Goal: Entertainment & Leisure: Consume media (video, audio)

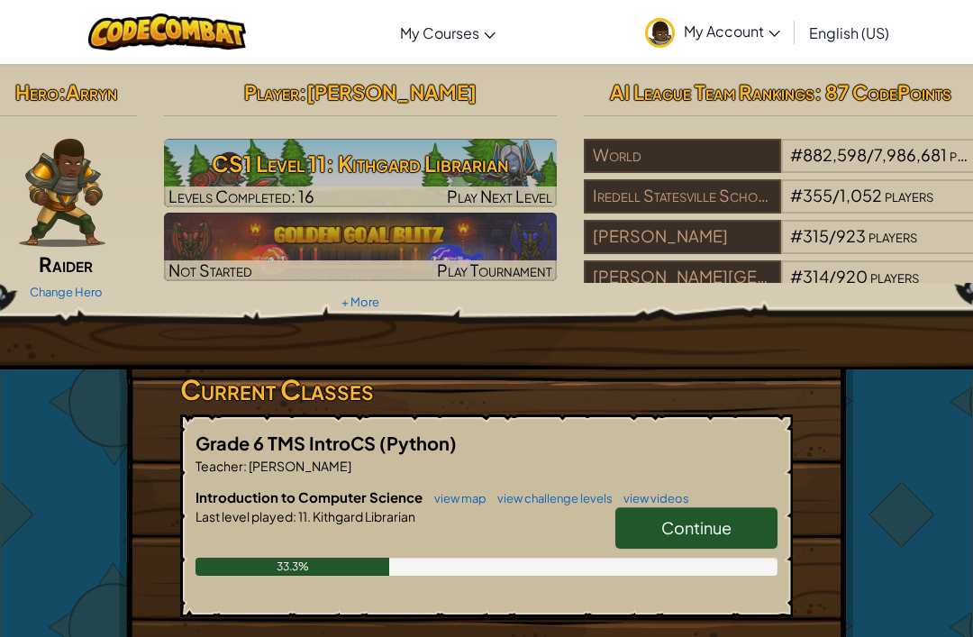
click at [442, 165] on h3 "CS1 Level 11: Kithgard Librarian" at bounding box center [361, 163] width 394 height 41
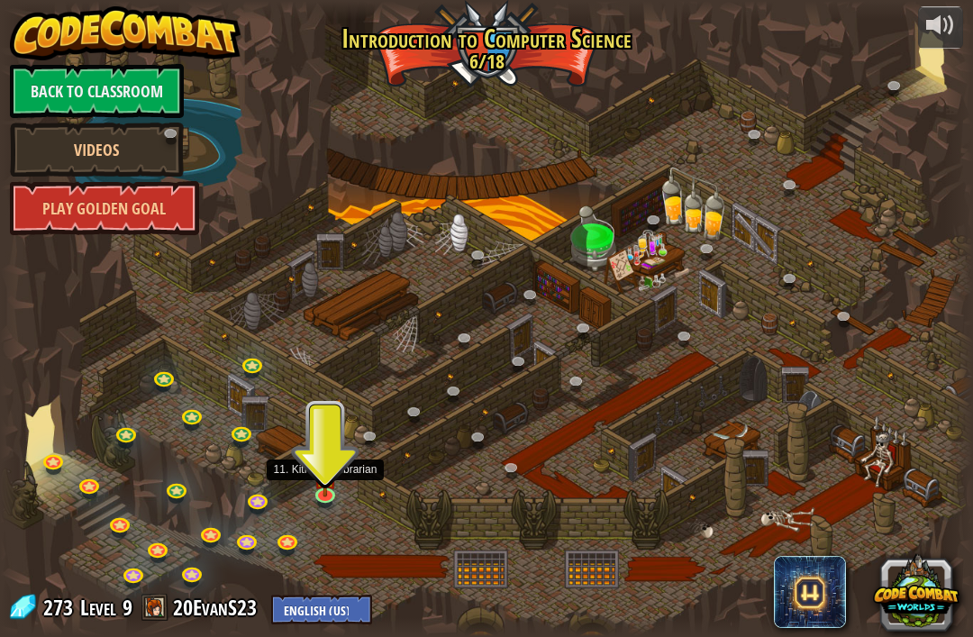
click at [325, 476] on img at bounding box center [326, 475] width 24 height 41
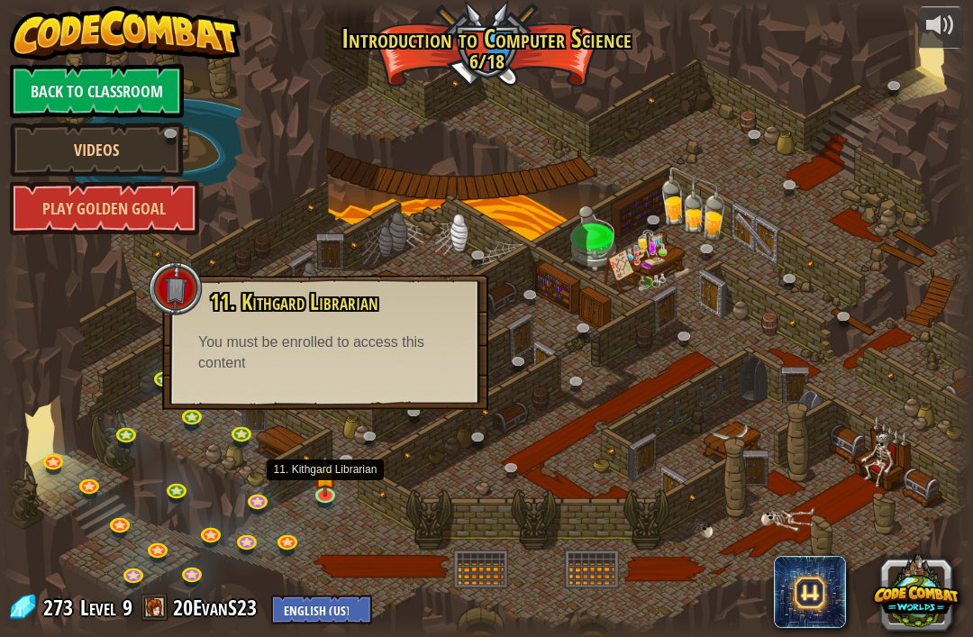
click at [326, 486] on img at bounding box center [326, 475] width 24 height 41
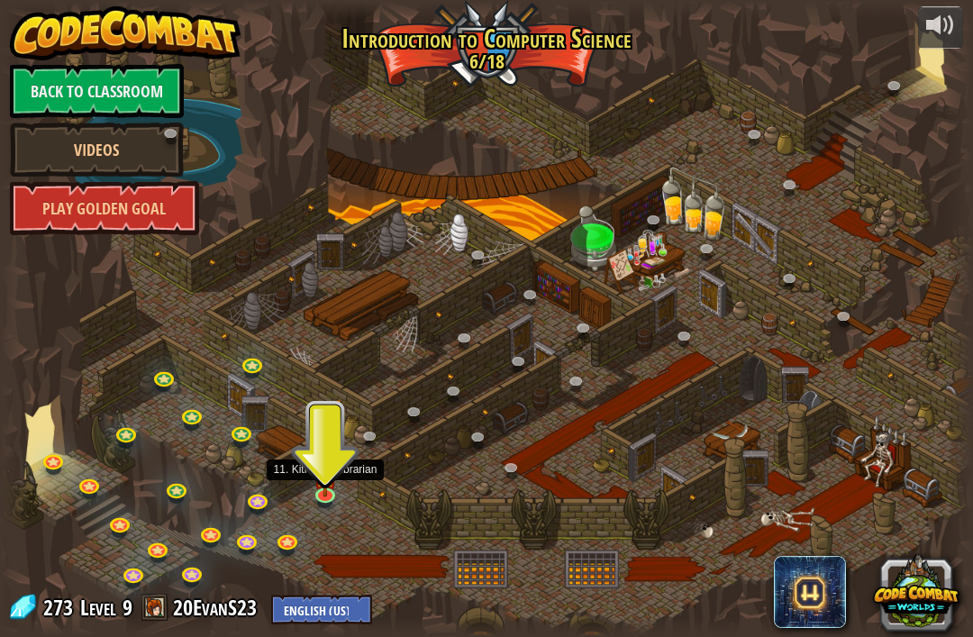
click at [332, 492] on img at bounding box center [326, 475] width 24 height 41
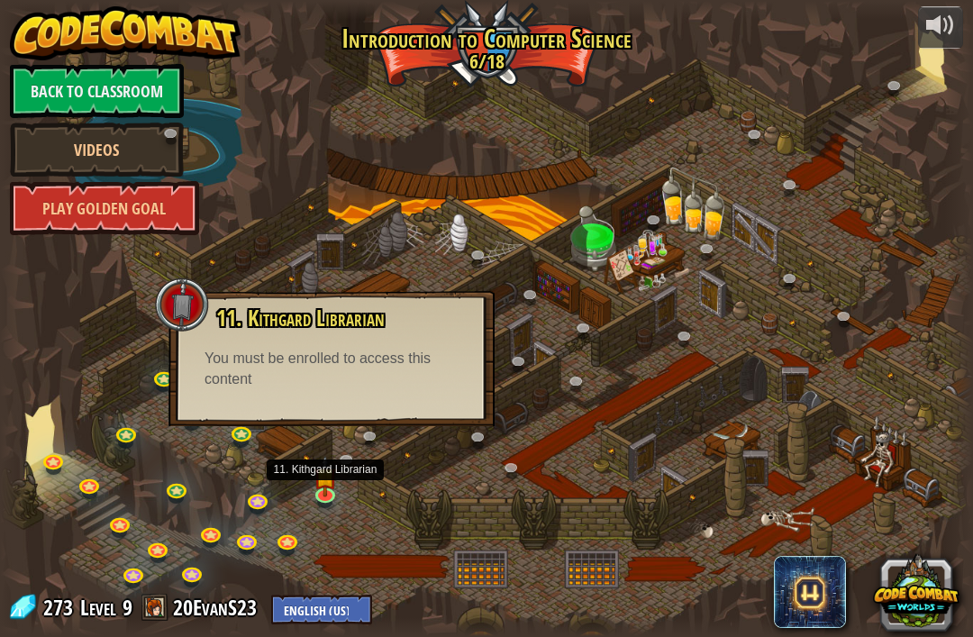
click at [319, 501] on link at bounding box center [327, 496] width 36 height 27
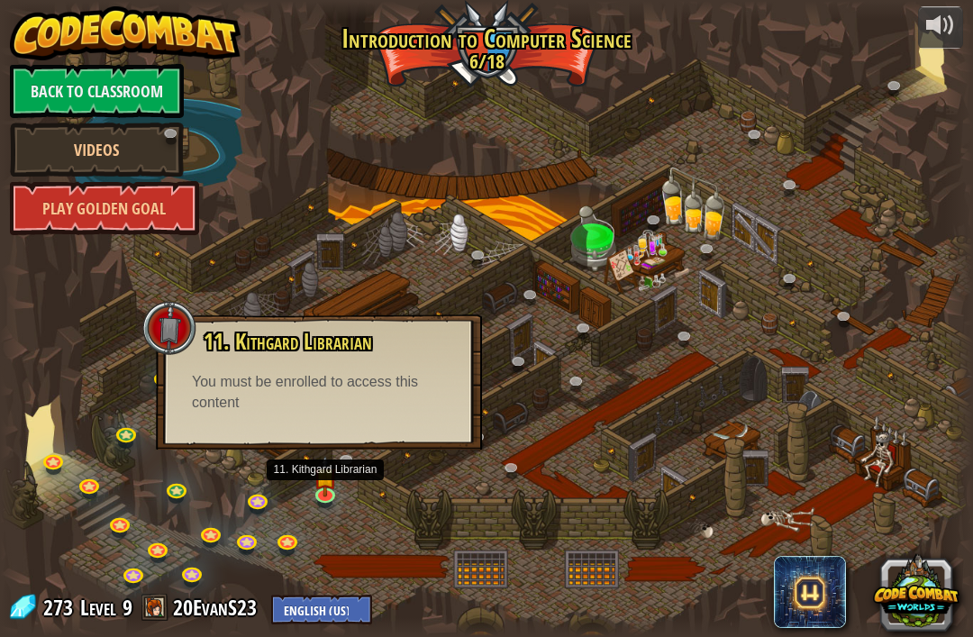
click at [361, 372] on div "You must be enrolled to access this content" at bounding box center [319, 392] width 254 height 41
click at [348, 387] on div "You must be enrolled to access this content" at bounding box center [319, 392] width 254 height 41
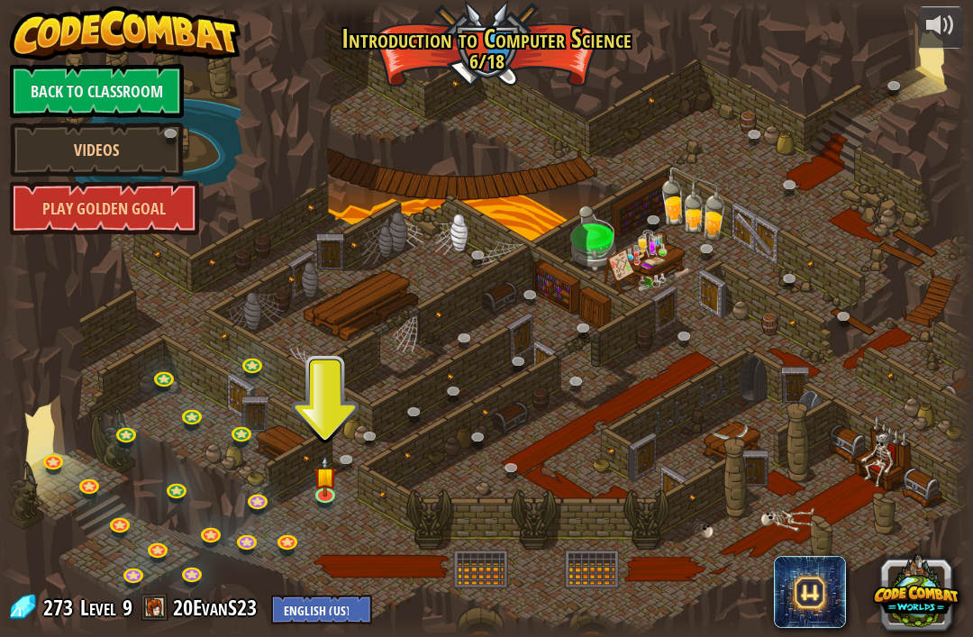
click at [375, 438] on link at bounding box center [374, 439] width 36 height 27
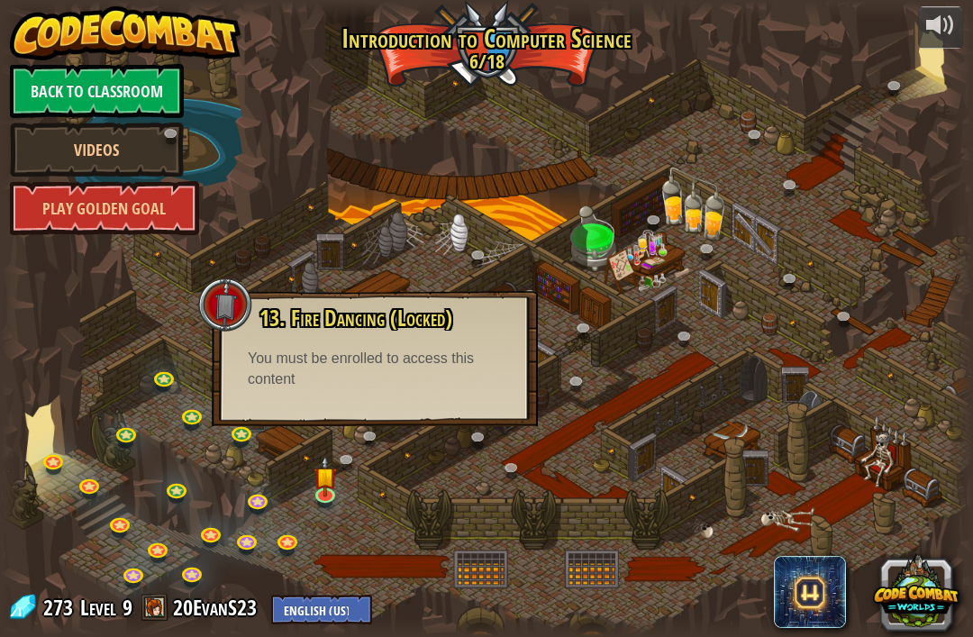
click at [354, 463] on link at bounding box center [351, 463] width 36 height 27
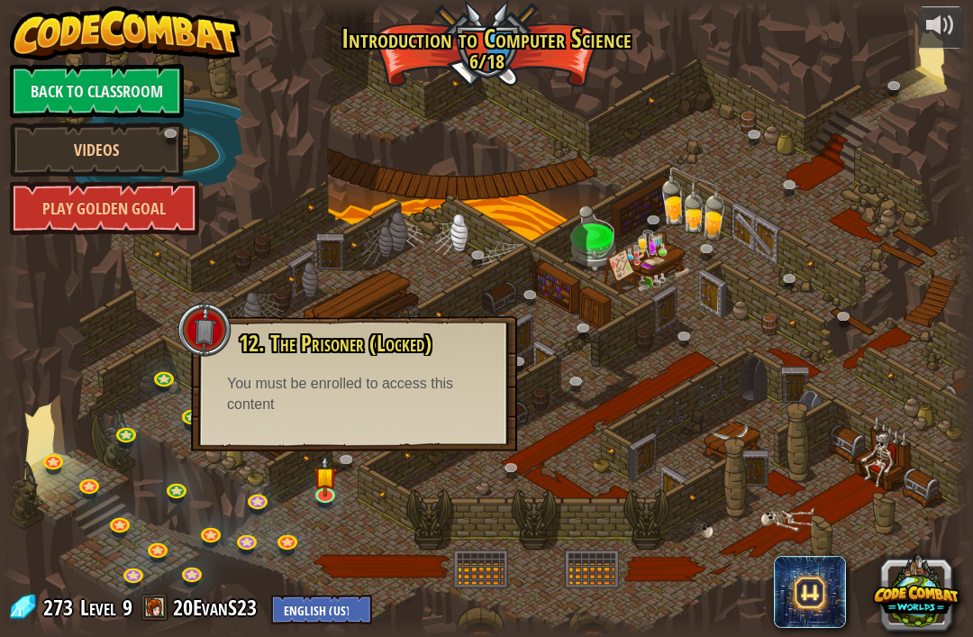
click at [329, 493] on img at bounding box center [326, 475] width 24 height 41
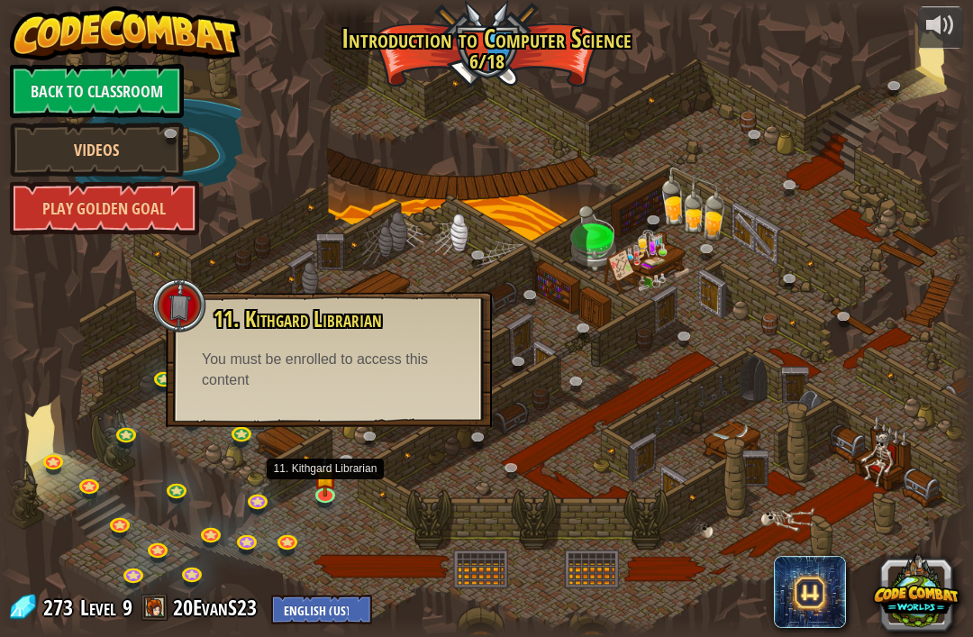
click at [320, 478] on img at bounding box center [326, 475] width 24 height 41
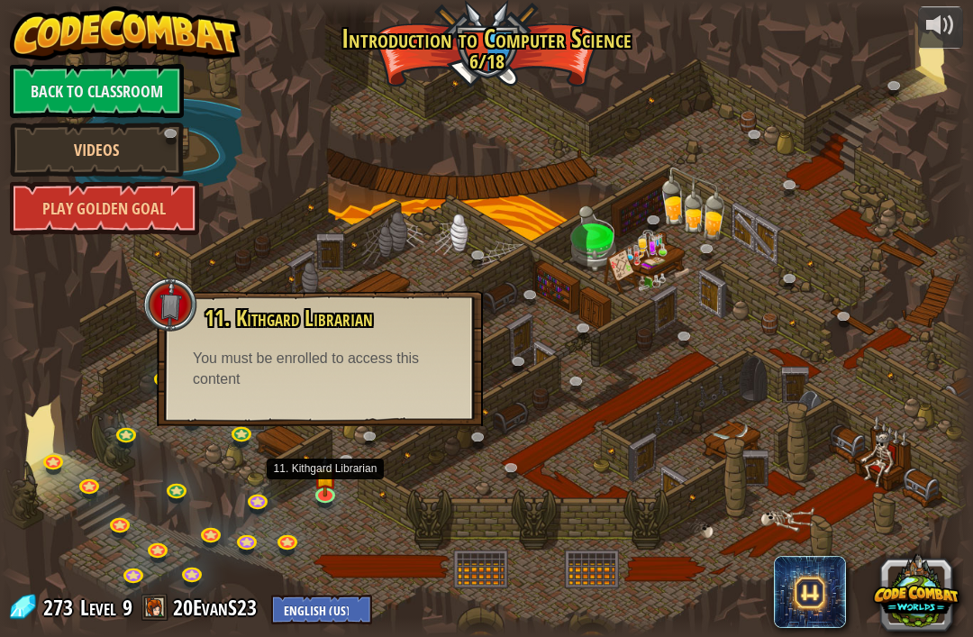
click at [115, 89] on link "Back to Classroom" at bounding box center [97, 91] width 174 height 54
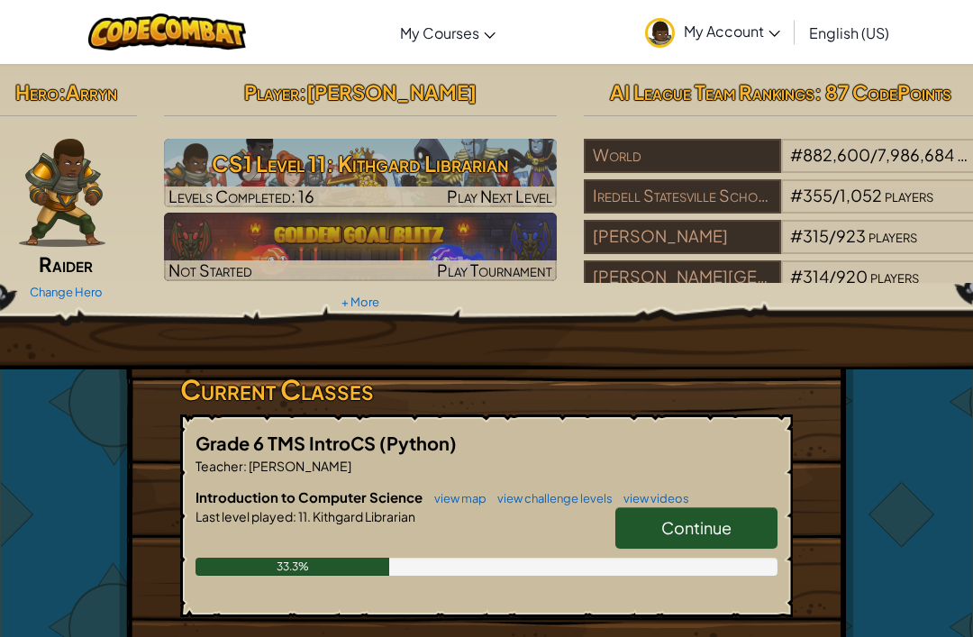
click at [543, 498] on link "view challenge levels" at bounding box center [550, 498] width 124 height 14
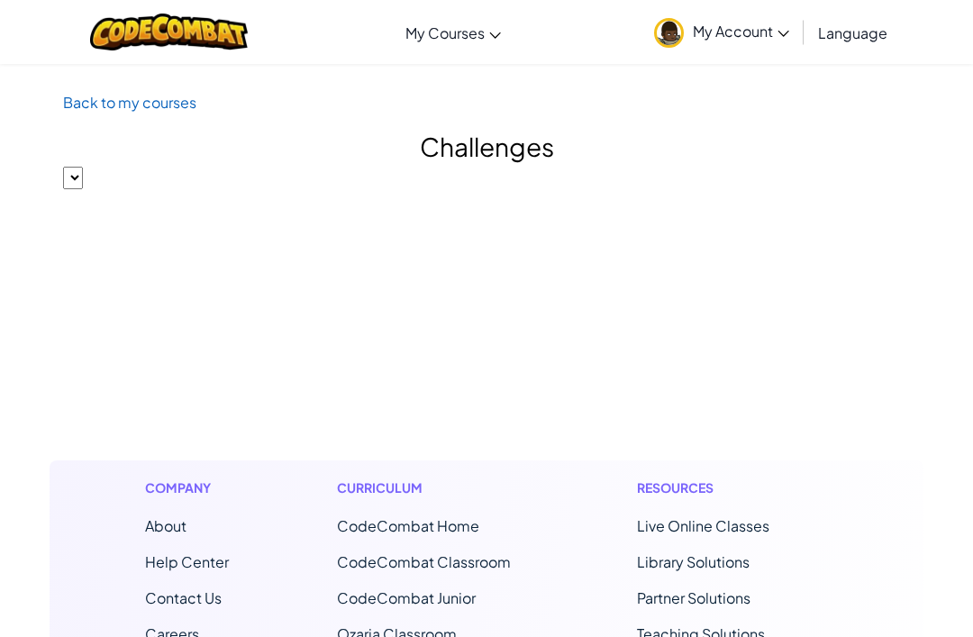
select select "560f1a9f22961295f9427742"
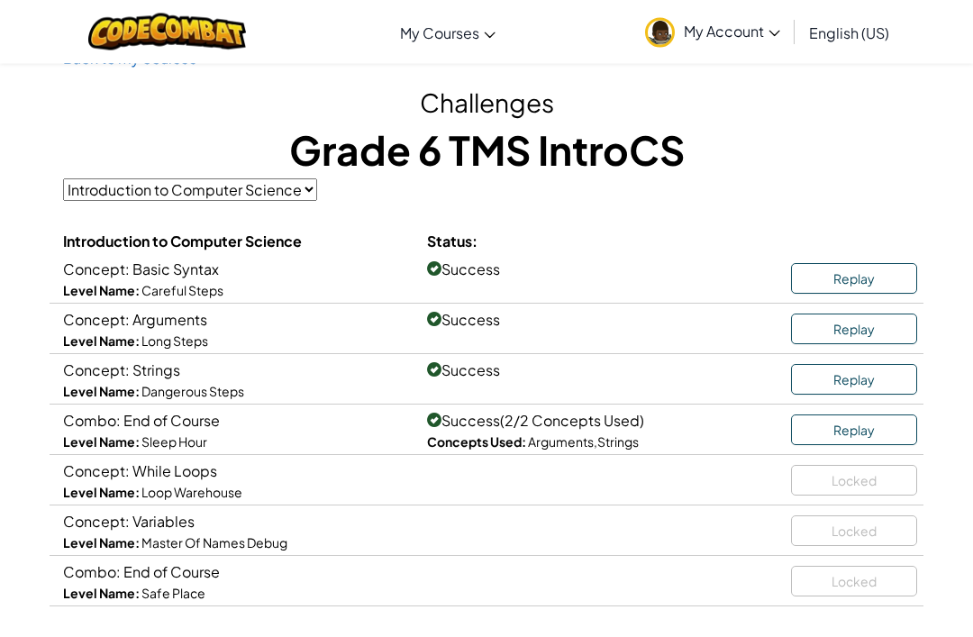
scroll to position [62, 0]
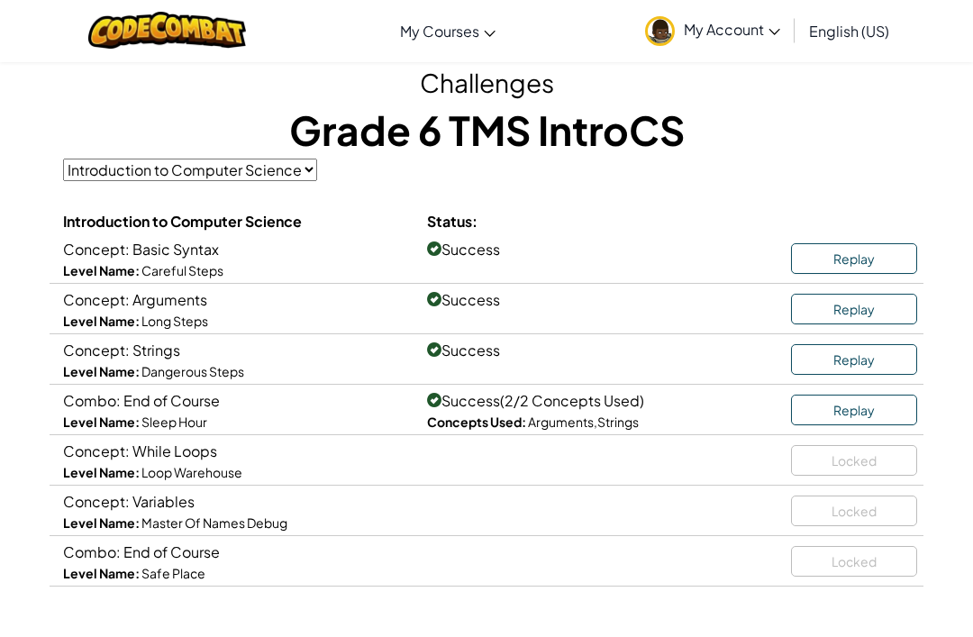
click at [151, 460] on span "Concept: While Loops" at bounding box center [140, 452] width 154 height 19
click at [252, 168] on select "Introduction to Computer Science" at bounding box center [190, 170] width 254 height 23
click at [729, 32] on span "My Account" at bounding box center [732, 31] width 96 height 19
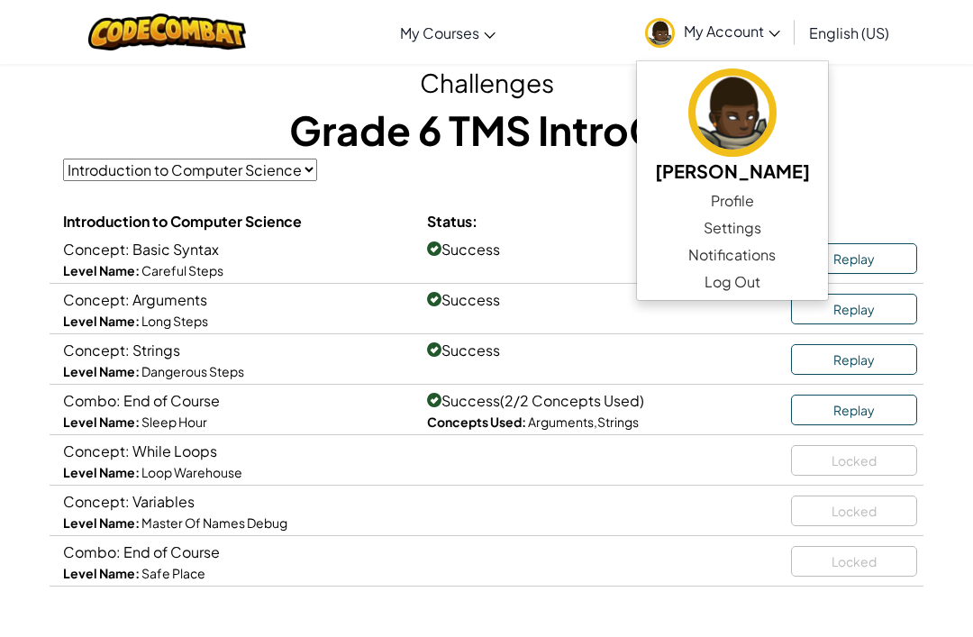
click at [0, 0] on link "CodeCombat Classroom" at bounding box center [0, 0] width 0 height 0
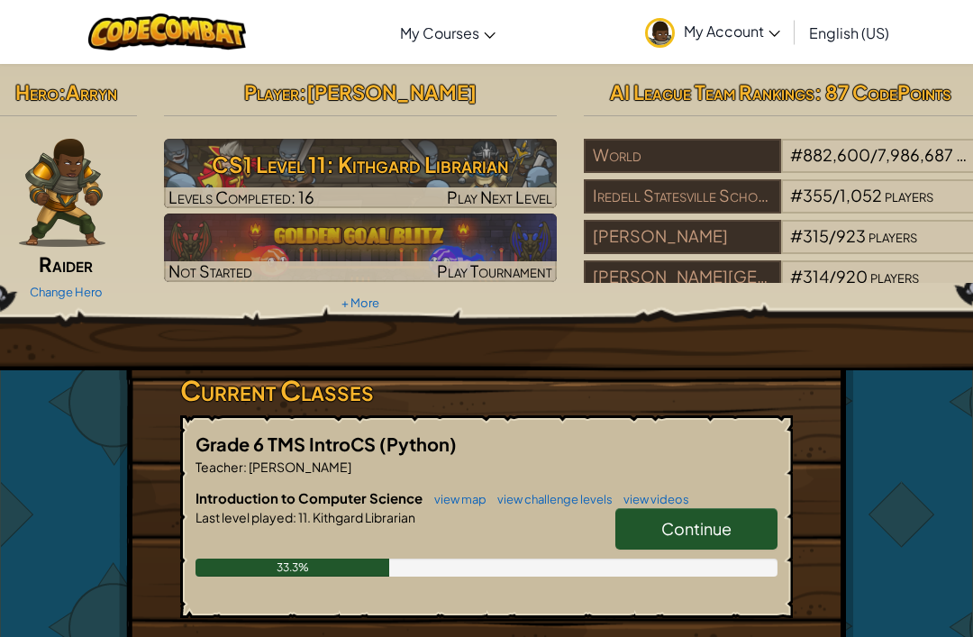
click at [680, 522] on span "Continue" at bounding box center [697, 528] width 70 height 21
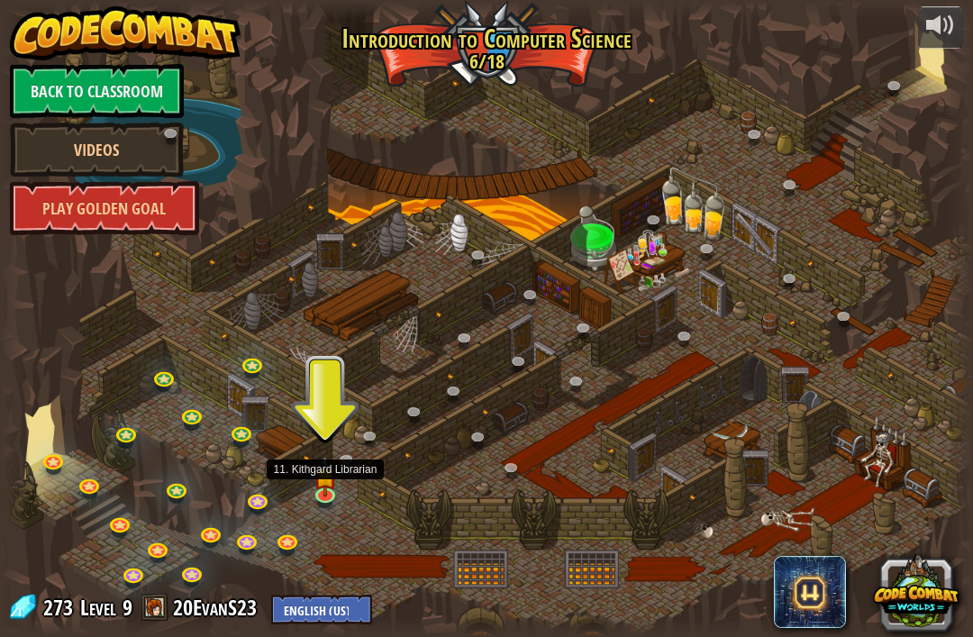
click at [327, 489] on img at bounding box center [326, 475] width 24 height 41
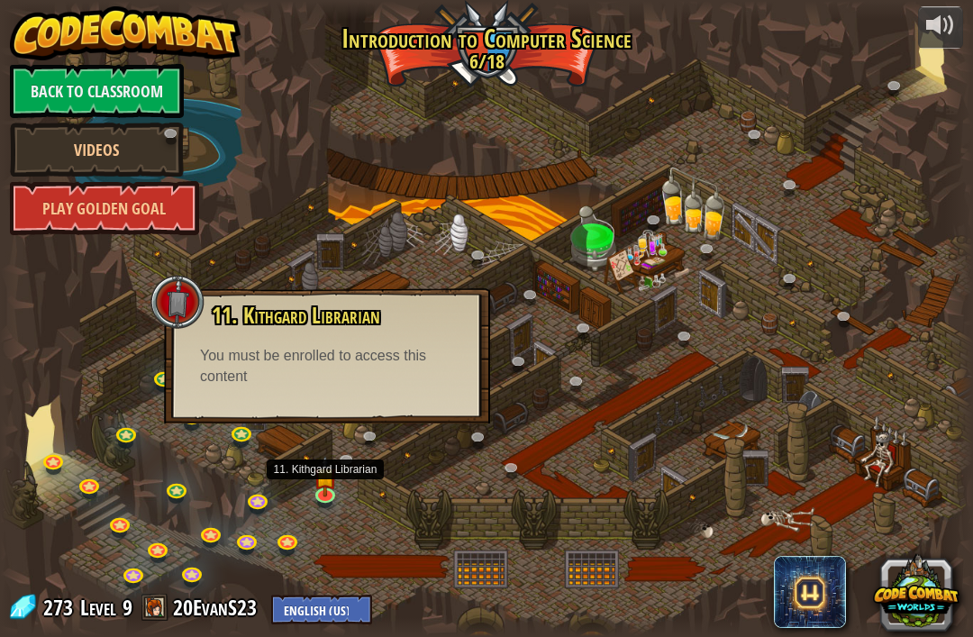
click at [324, 476] on img at bounding box center [326, 475] width 24 height 41
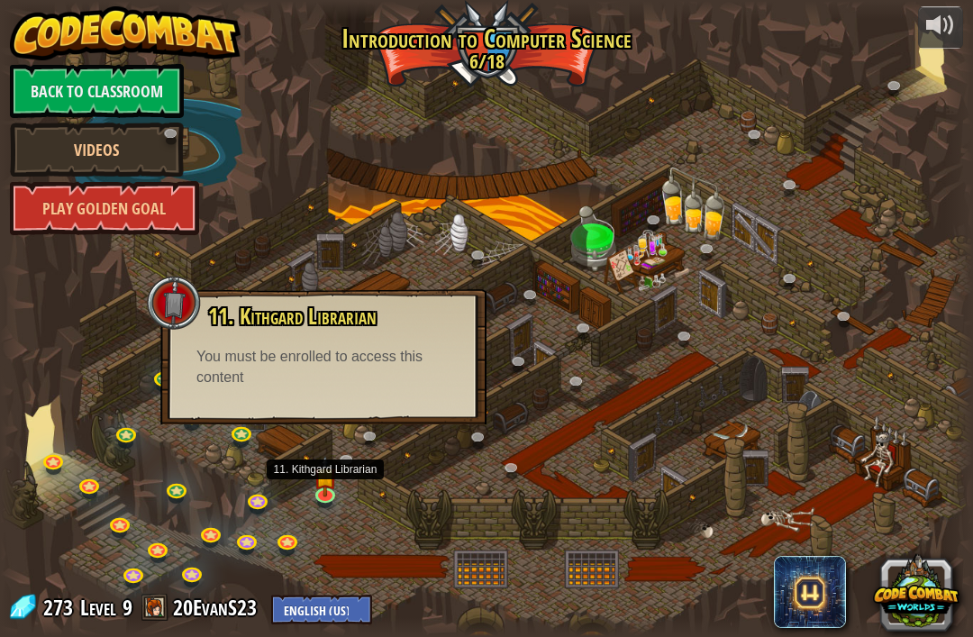
click at [904, 580] on button at bounding box center [916, 591] width 87 height 87
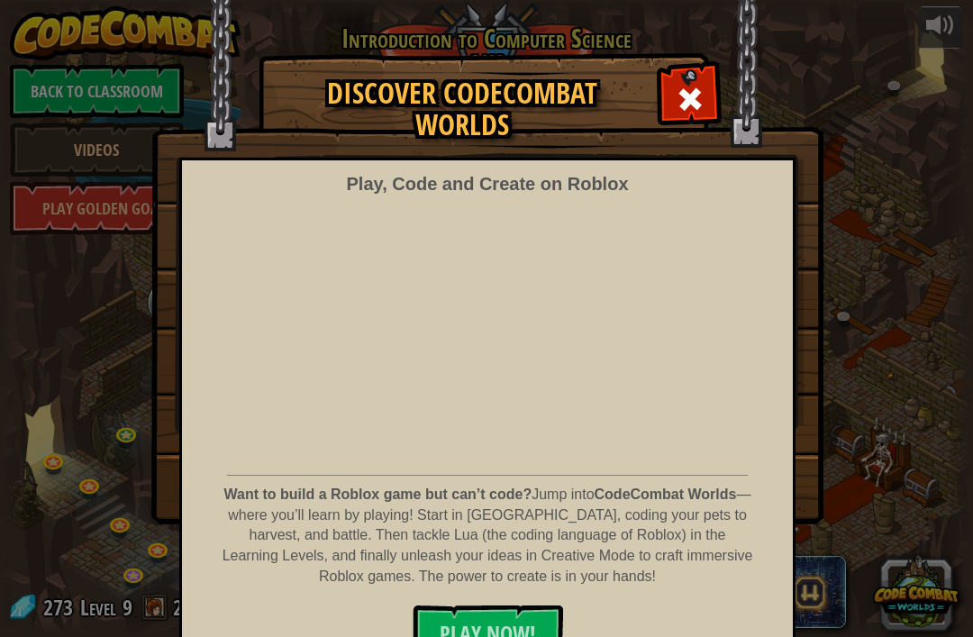
click at [682, 99] on span at bounding box center [690, 99] width 29 height 29
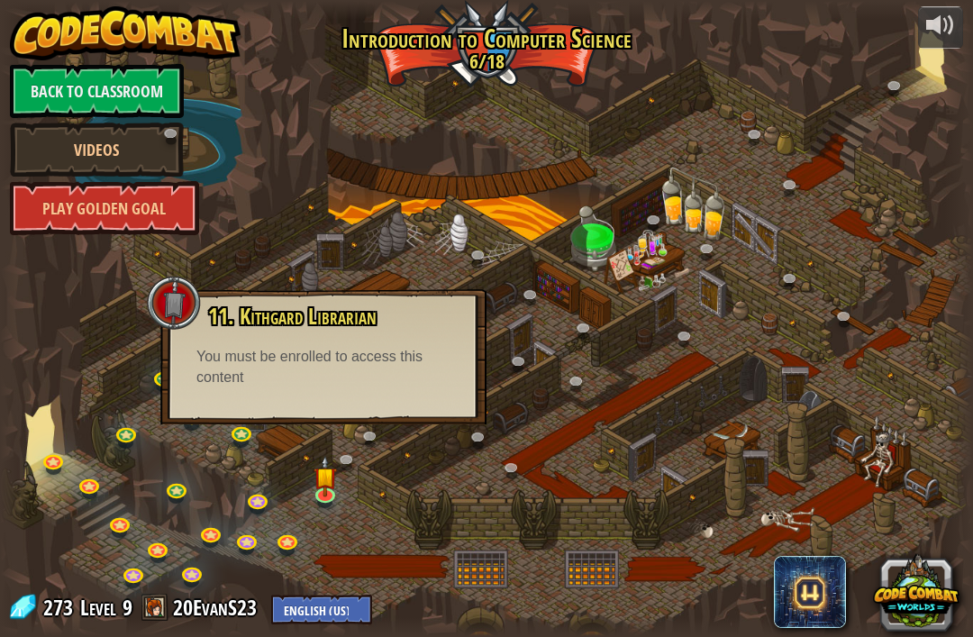
click at [94, 606] on span "Level" at bounding box center [98, 608] width 36 height 30
